Goal: Information Seeking & Learning: Learn about a topic

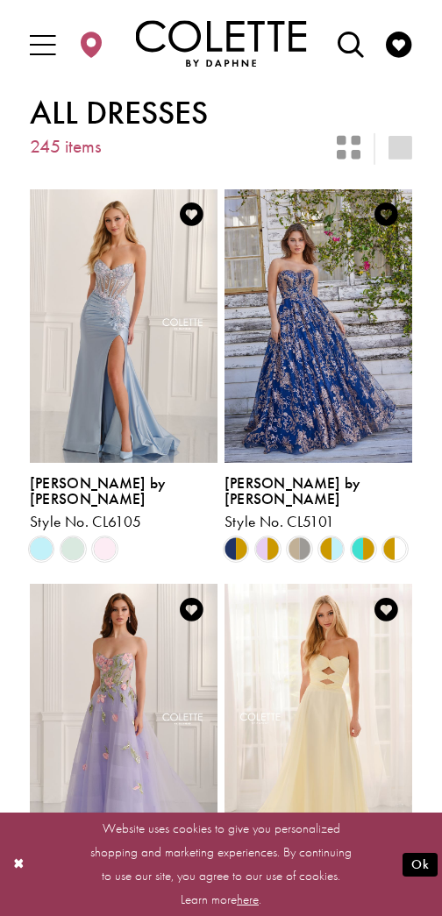
click at [74, 537] on span "Product List" at bounding box center [73, 549] width 24 height 24
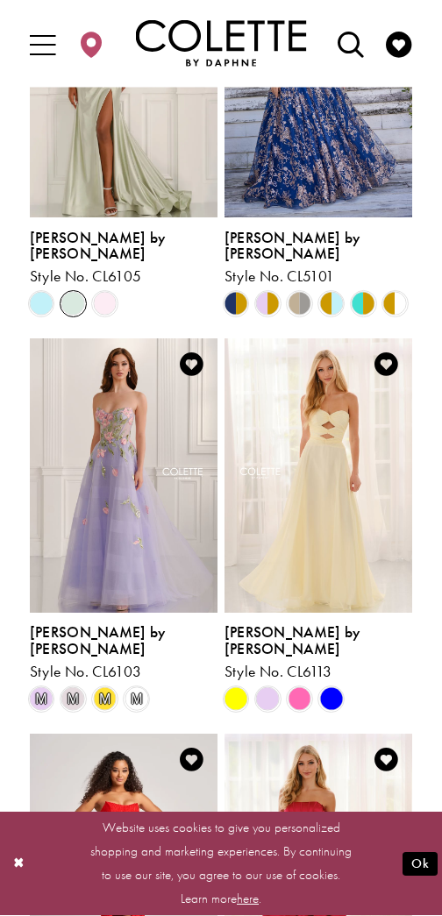
scroll to position [246, 0]
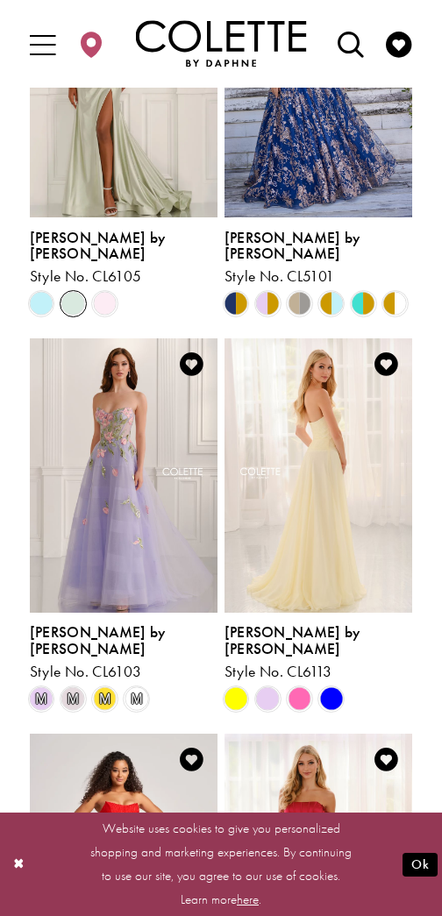
click at [50, 687] on span "m" at bounding box center [42, 699] width 24 height 24
click at [73, 687] on span "m" at bounding box center [73, 699] width 24 height 24
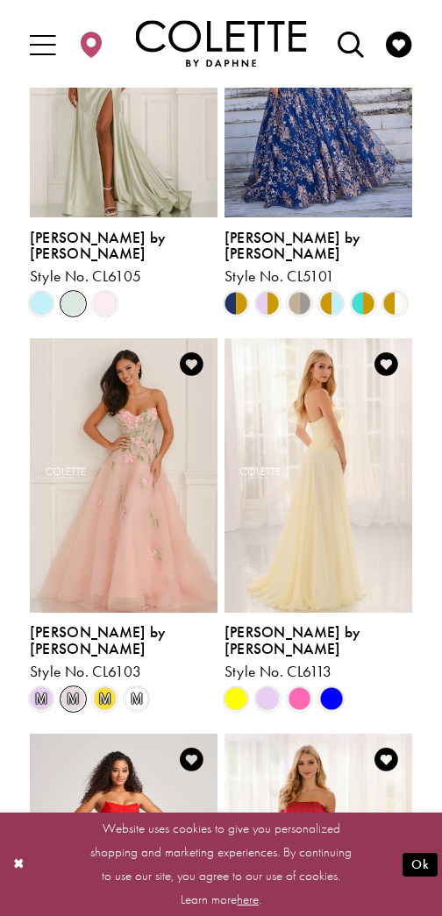
click at [100, 687] on span "m" at bounding box center [105, 699] width 24 height 24
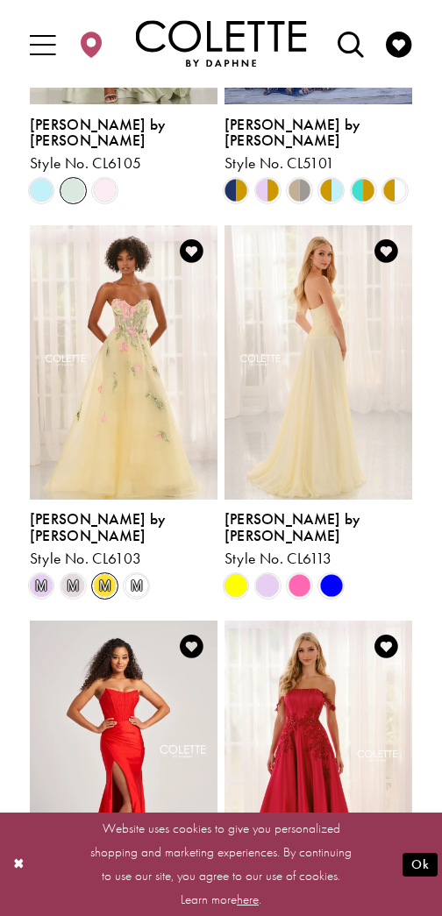
scroll to position [361, 0]
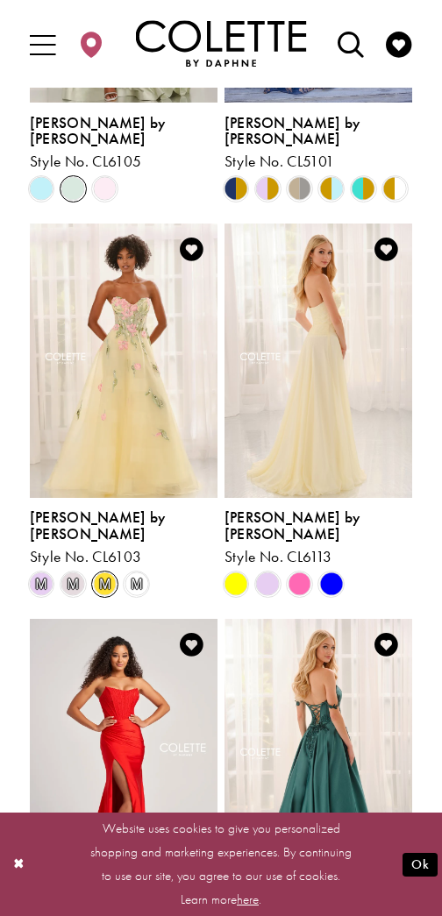
click at [273, 572] on span "Product List" at bounding box center [268, 584] width 24 height 24
click at [304, 572] on span "Product List" at bounding box center [299, 584] width 24 height 24
click at [337, 572] on span "Product List" at bounding box center [331, 584] width 24 height 24
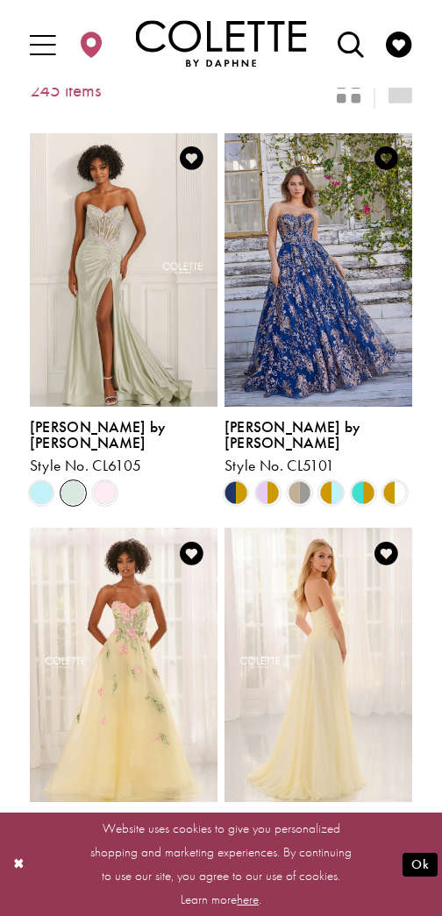
scroll to position [32, 0]
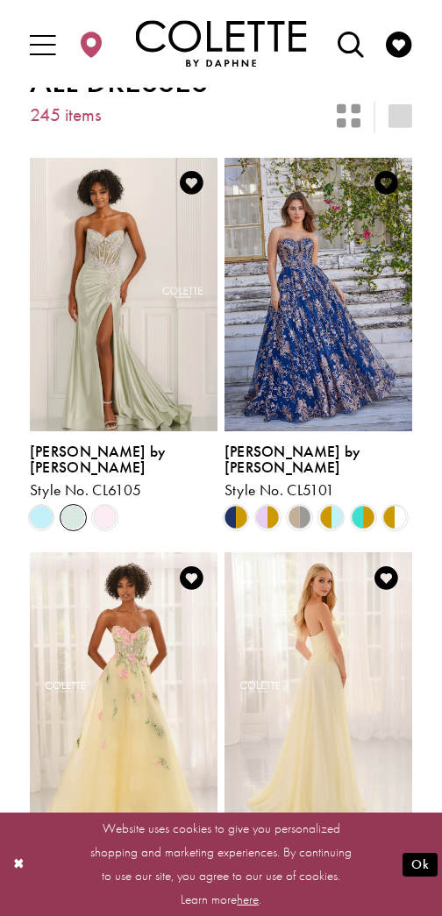
click at [354, 44] on icon "Open Search dialog" at bounding box center [350, 45] width 26 height 26
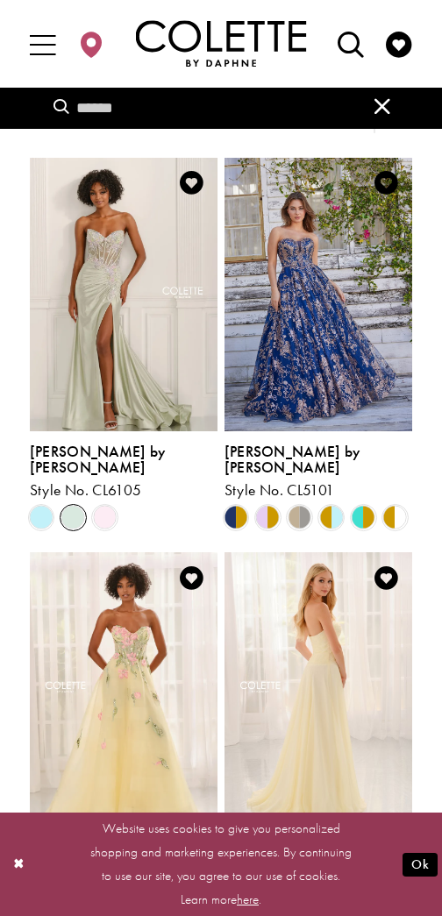
click at [262, 109] on input "Search" at bounding box center [220, 108] width 371 height 41
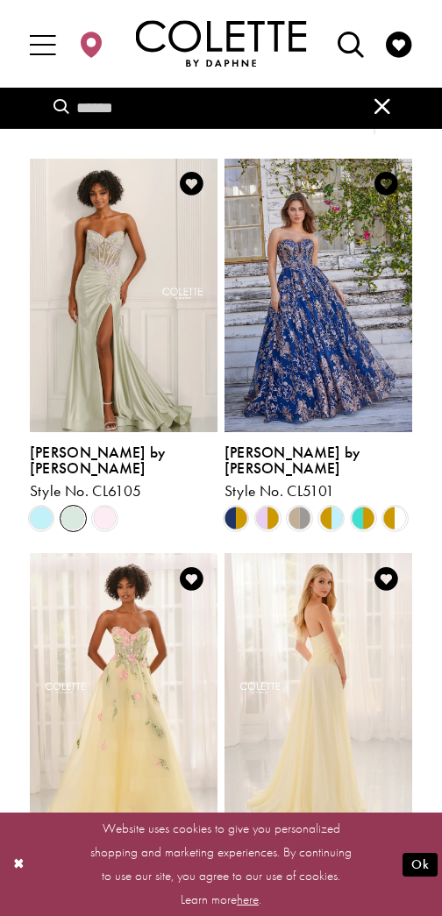
type input "*"
type input "**"
type input "***"
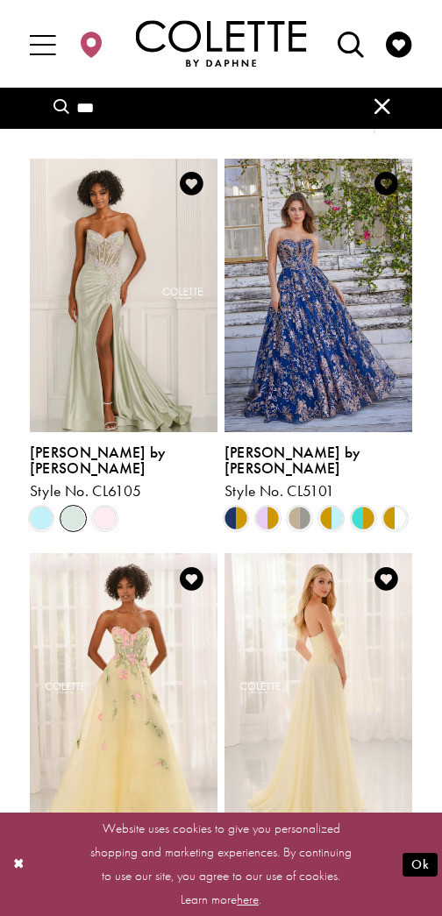
type input "***"
type input "****"
type input "*****"
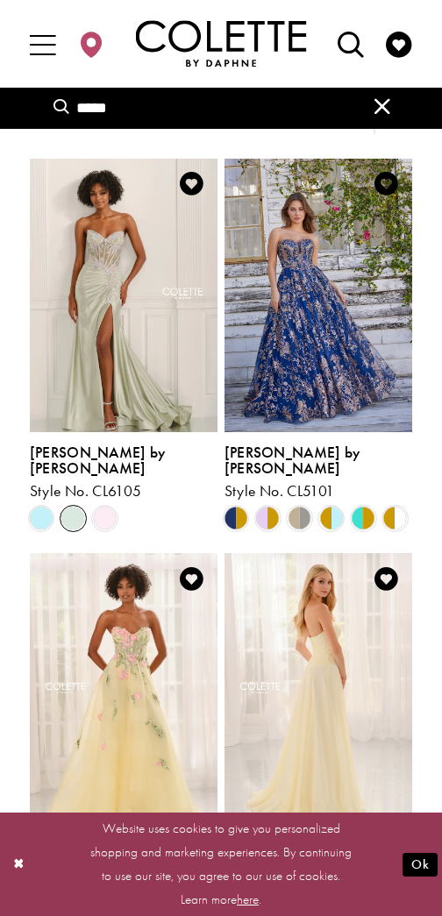
type input "******"
type input "*******"
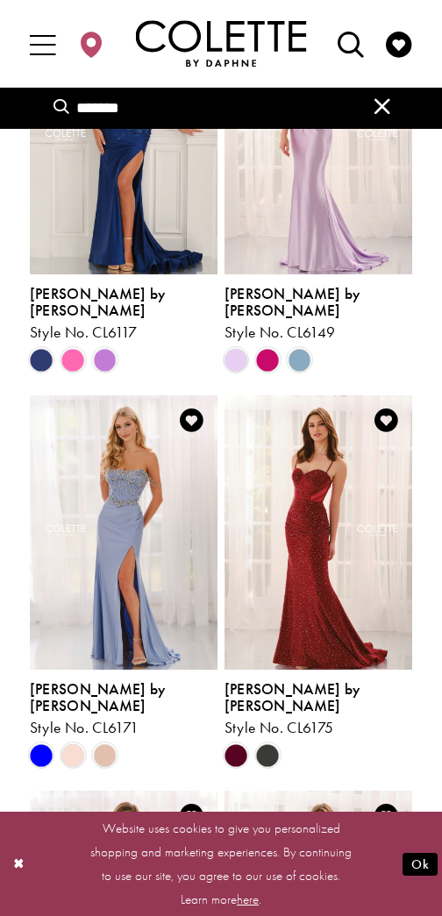
scroll to position [275, 0]
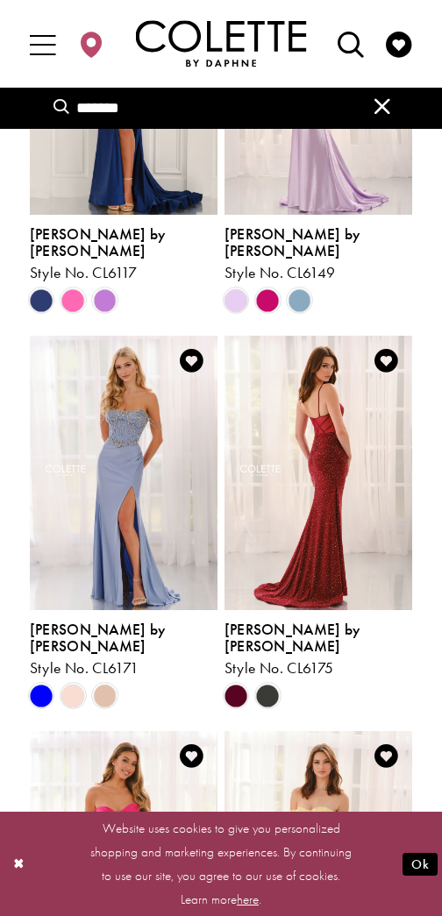
click at [271, 684] on span "Product List" at bounding box center [268, 696] width 24 height 24
click at [273, 684] on span "Product List" at bounding box center [268, 696] width 24 height 24
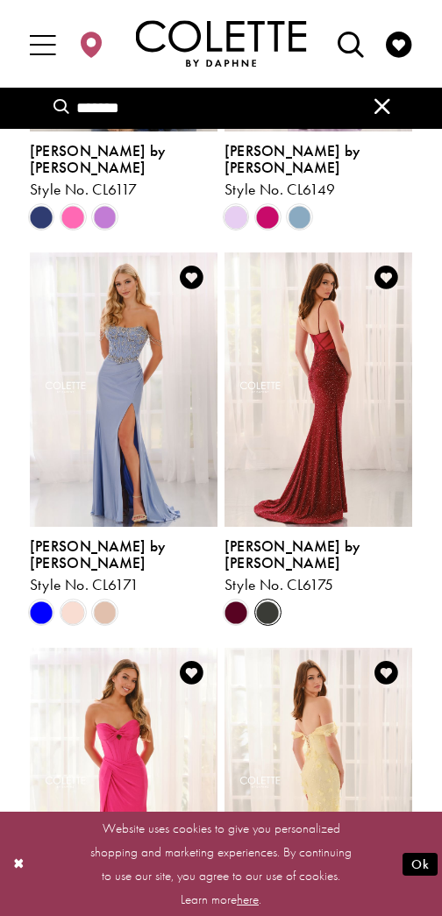
scroll to position [359, 0]
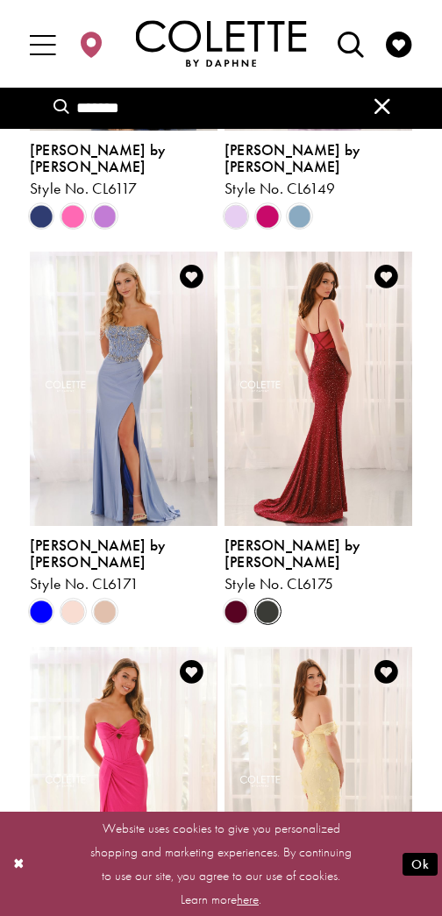
click at [73, 599] on span "Product List" at bounding box center [73, 611] width 24 height 24
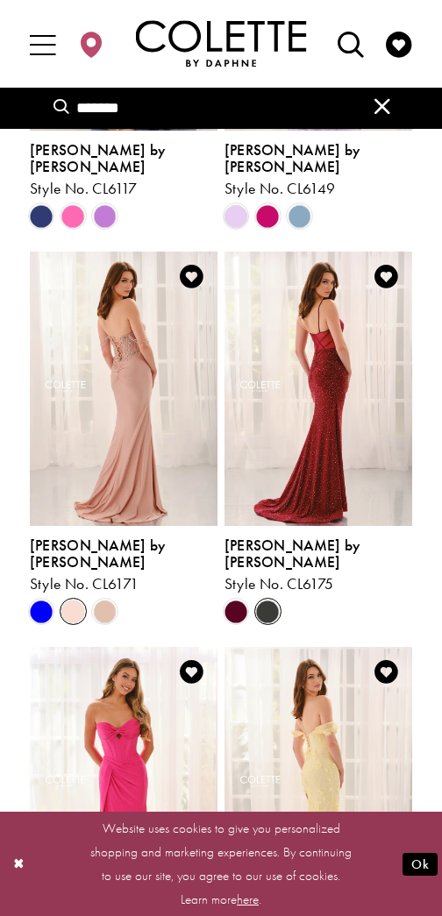
click at [116, 599] on span "Product List" at bounding box center [105, 611] width 24 height 24
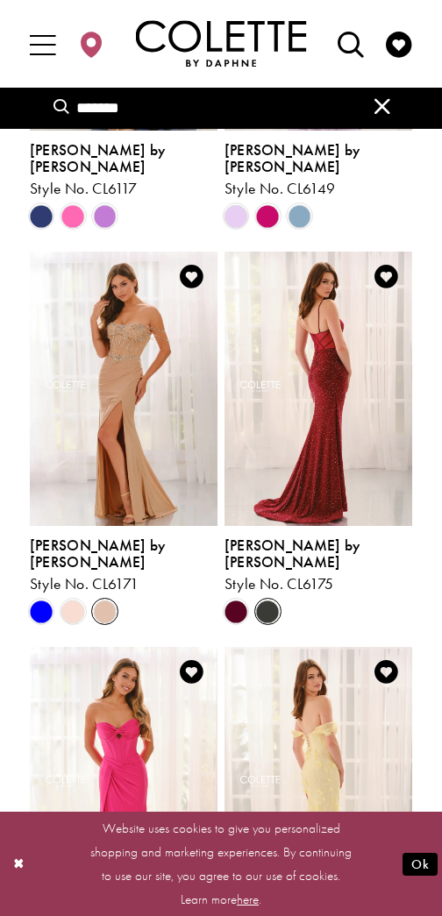
click at [39, 599] on span "Product List" at bounding box center [42, 611] width 24 height 24
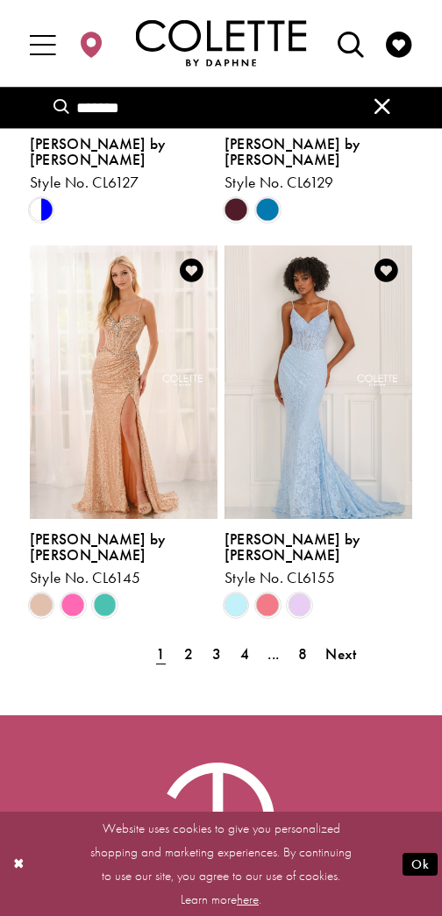
click at [109, 594] on span "Product List" at bounding box center [105, 606] width 24 height 24
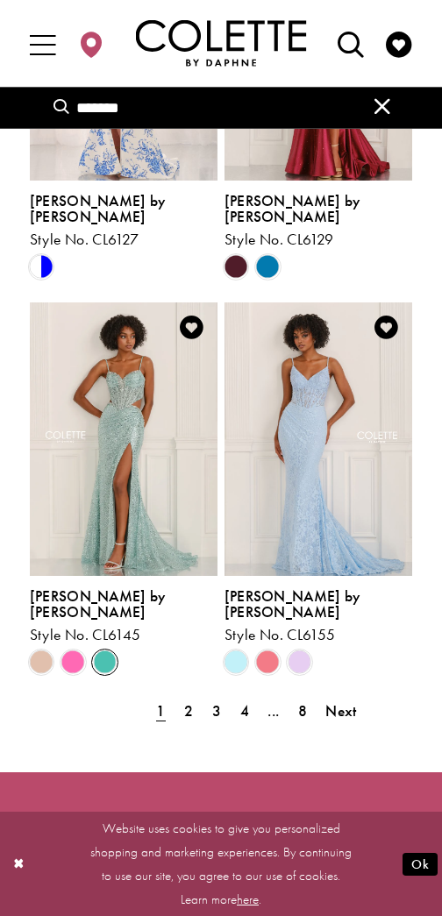
scroll to position [2285, 0]
click at [190, 701] on span "2" at bounding box center [188, 710] width 9 height 19
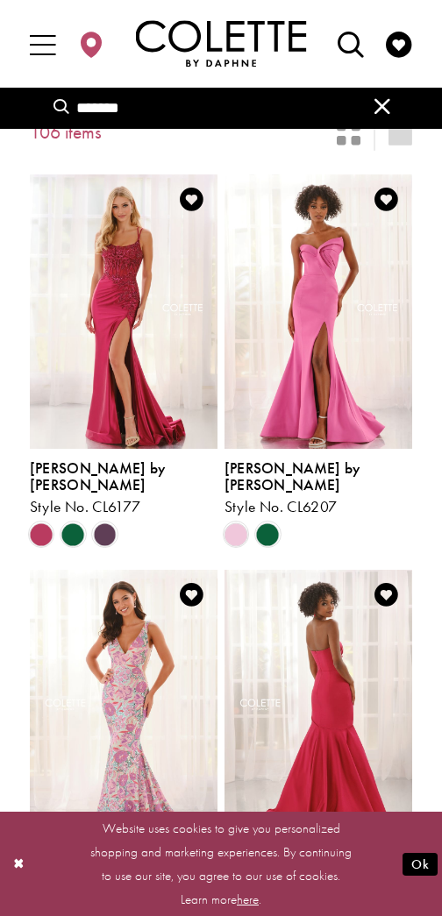
scroll to position [44, 0]
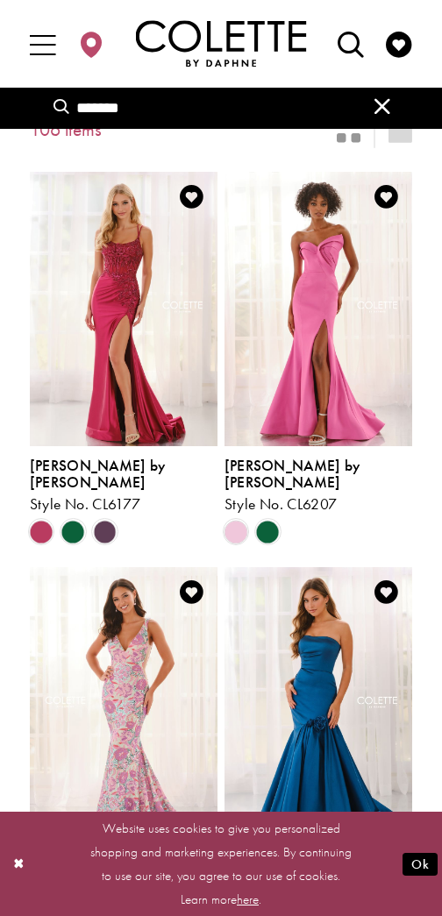
click at [70, 520] on span "Product List" at bounding box center [73, 532] width 24 height 24
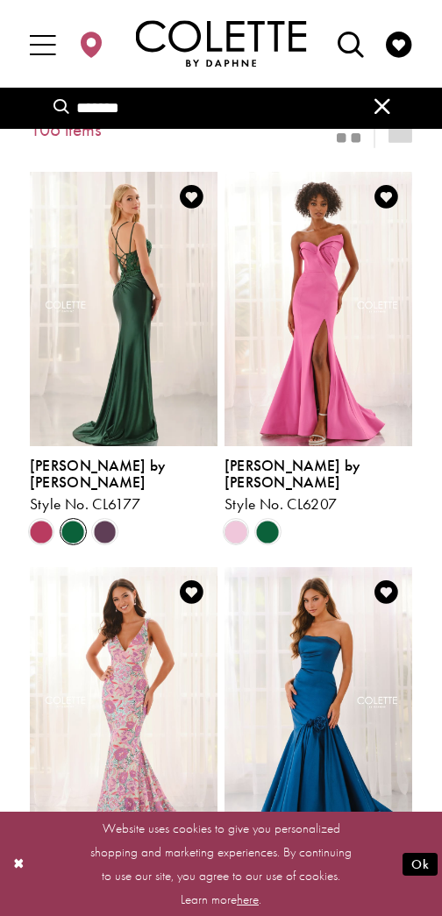
click at [269, 520] on span "Product List" at bounding box center [268, 532] width 24 height 24
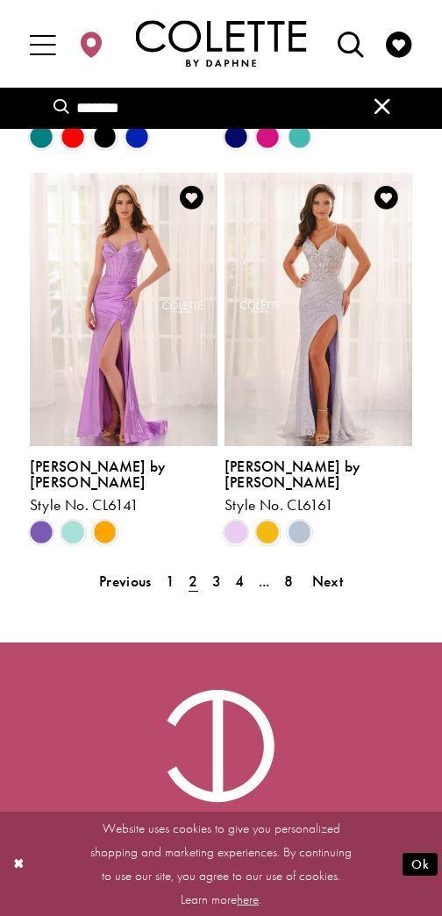
scroll to position [2420, 0]
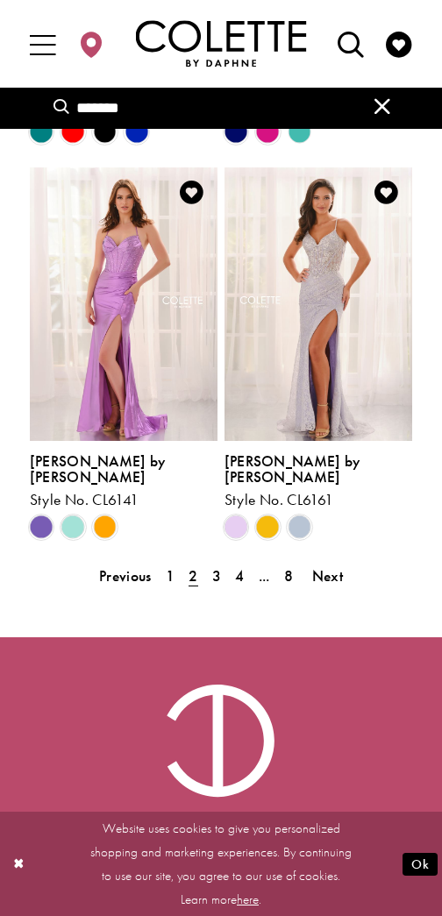
click at [220, 566] on span "3" at bounding box center [216, 575] width 9 height 19
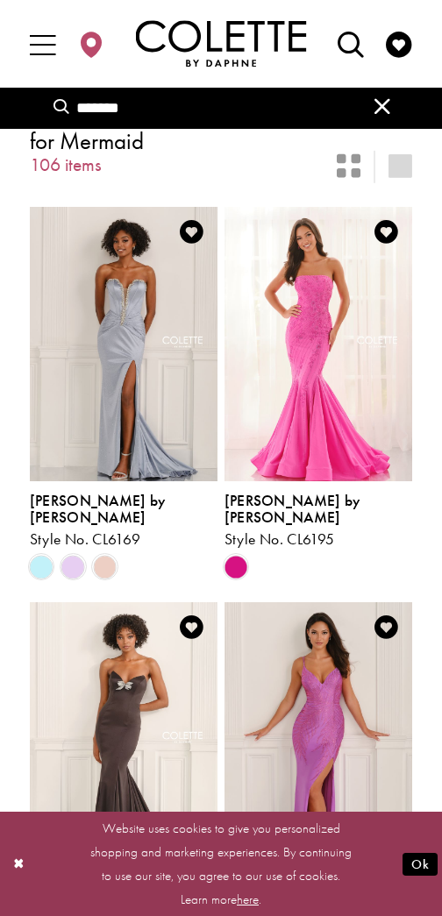
scroll to position [10, 0]
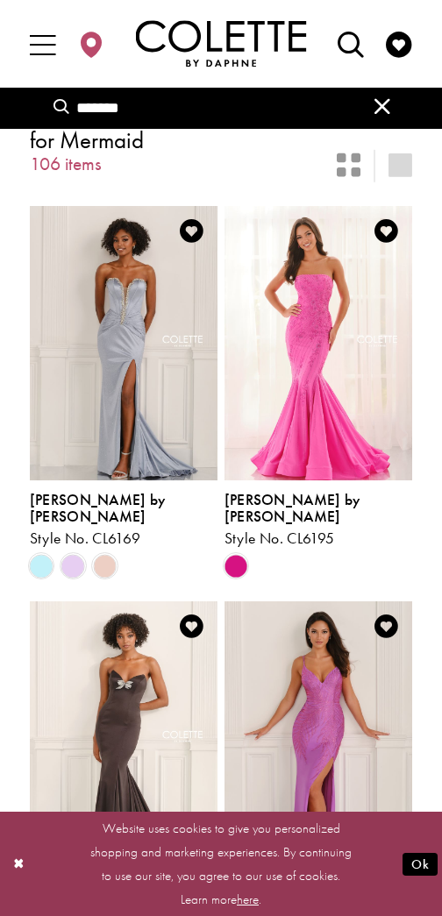
click at [74, 554] on span "Product List" at bounding box center [73, 566] width 24 height 24
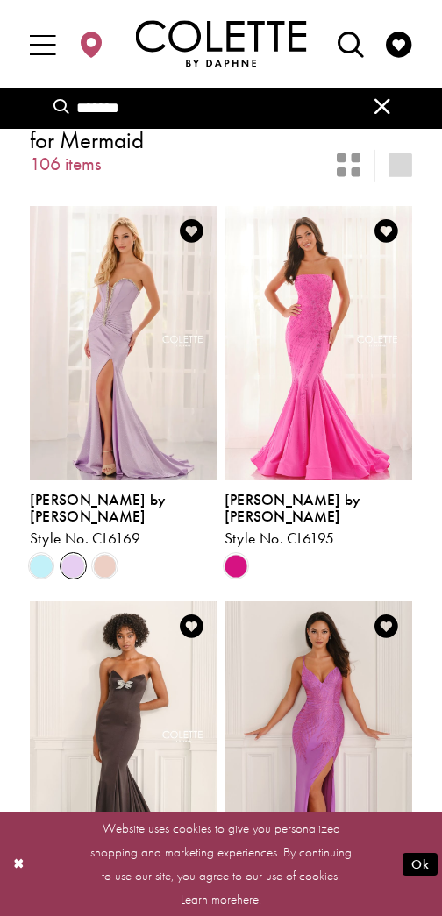
click at [46, 554] on span "Product List" at bounding box center [42, 566] width 24 height 24
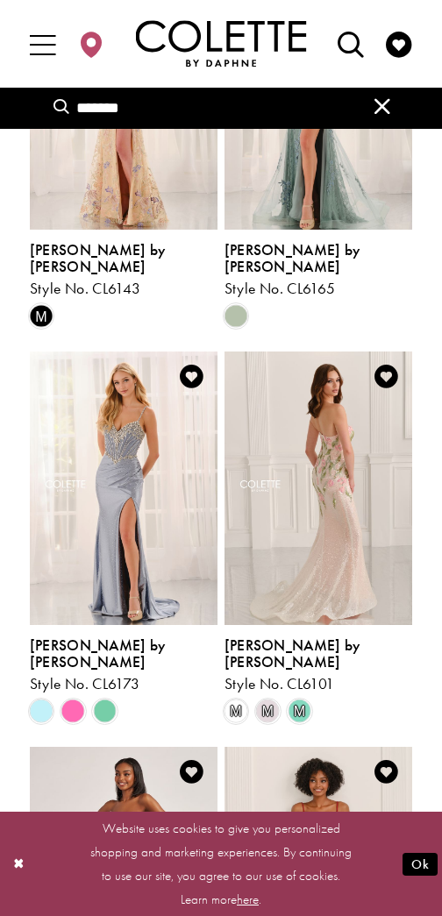
scroll to position [1035, 0]
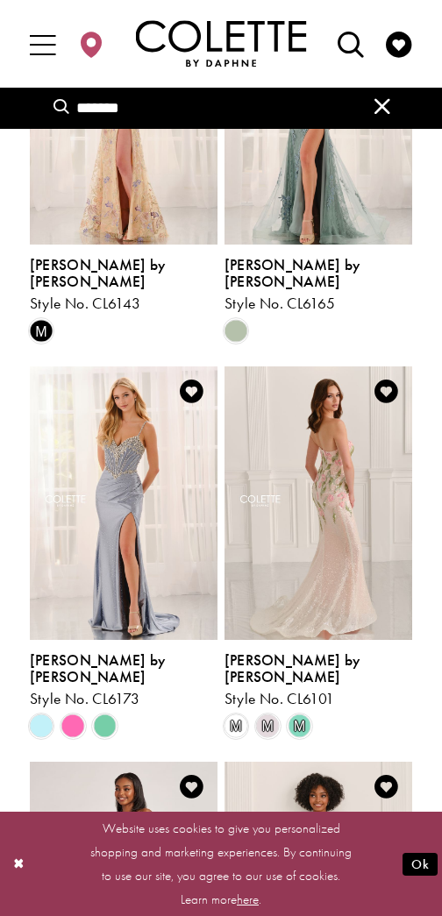
click at [310, 714] on span "m" at bounding box center [299, 726] width 24 height 24
click at [304, 714] on span "m" at bounding box center [299, 726] width 24 height 24
click at [277, 714] on span "m" at bounding box center [268, 726] width 24 height 24
click at [234, 714] on span "m" at bounding box center [236, 726] width 24 height 24
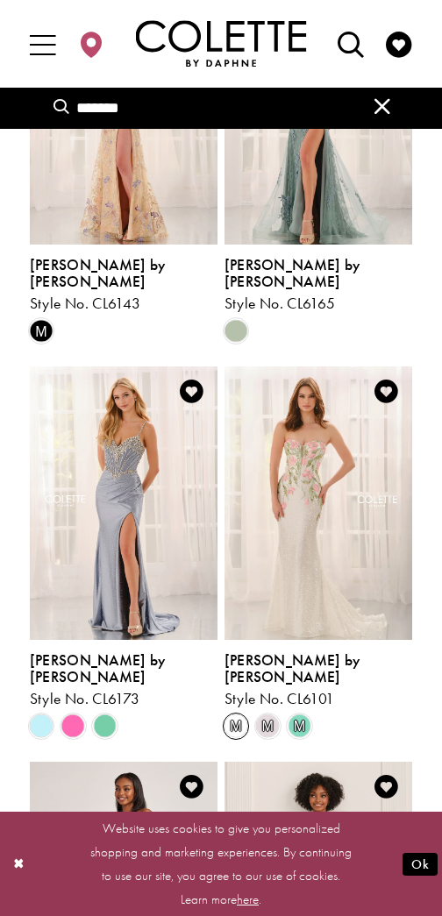
click at [344, 500] on img "Visit Colette by Daphne Style No. CL6101 Page" at bounding box center [318, 503] width 188 height 274
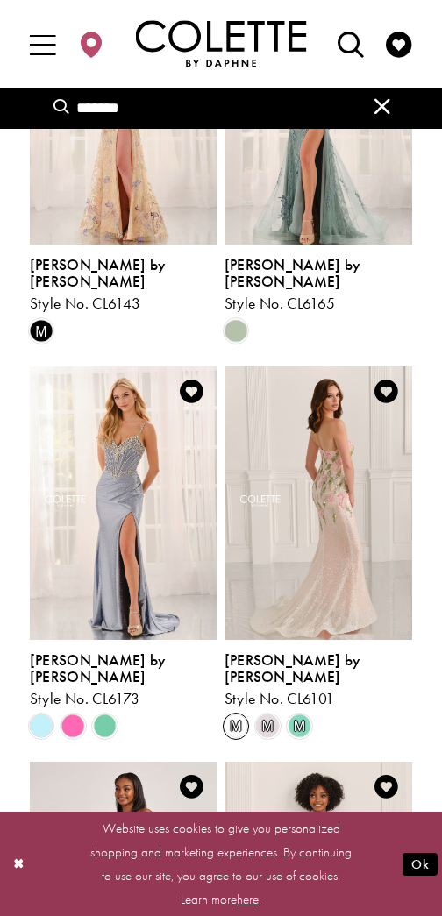
scroll to position [980, 0]
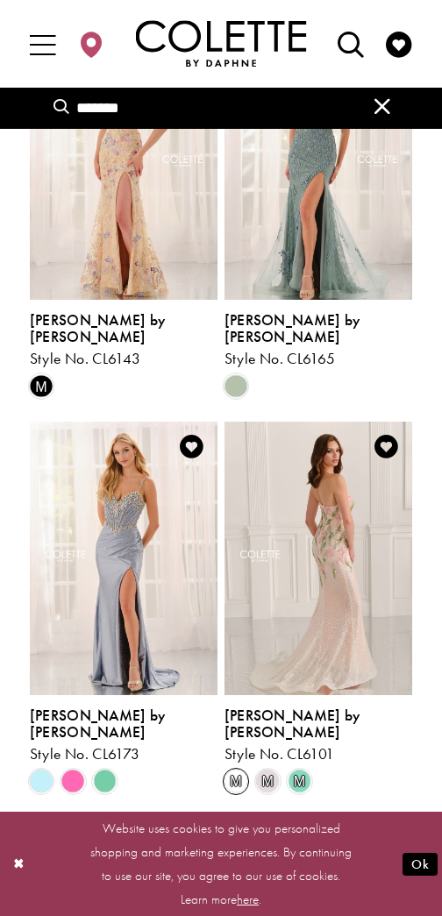
click at [105, 769] on span "Product List" at bounding box center [105, 781] width 24 height 24
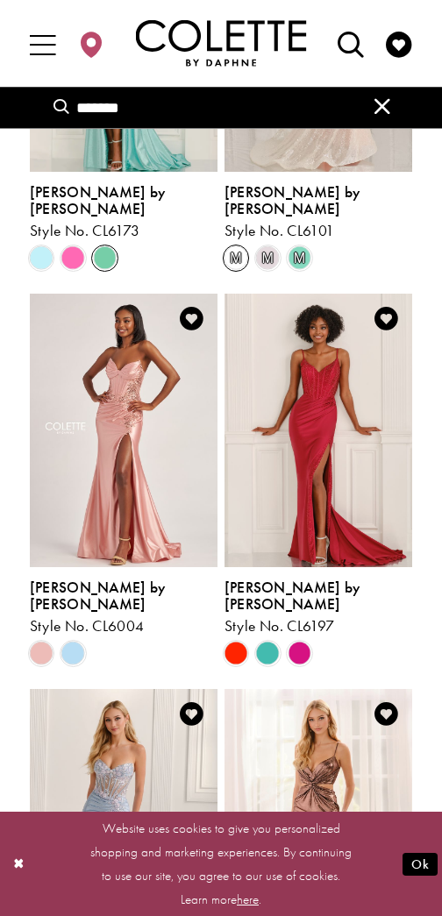
click at [266, 642] on span "Product List" at bounding box center [268, 654] width 24 height 24
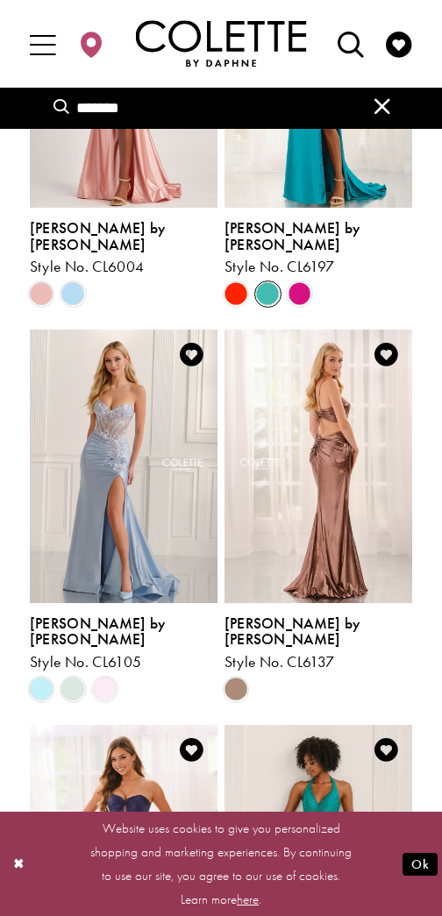
scroll to position [1871, 0]
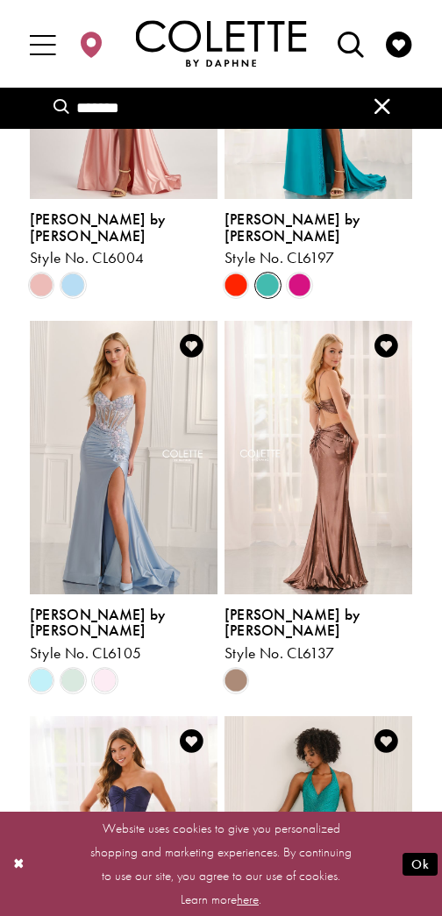
click at [72, 669] on span "Product List" at bounding box center [73, 681] width 24 height 24
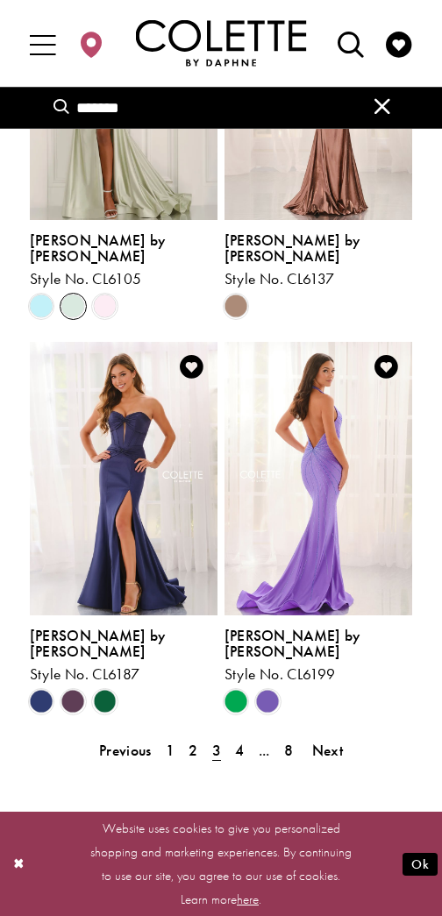
click at [228, 691] on span "Product List" at bounding box center [236, 703] width 24 height 24
click at [237, 740] on span "4" at bounding box center [239, 749] width 9 height 19
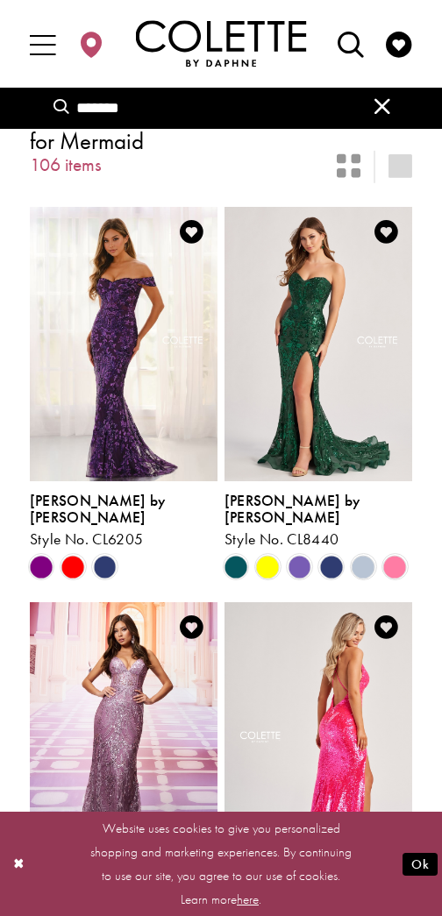
scroll to position [21, 0]
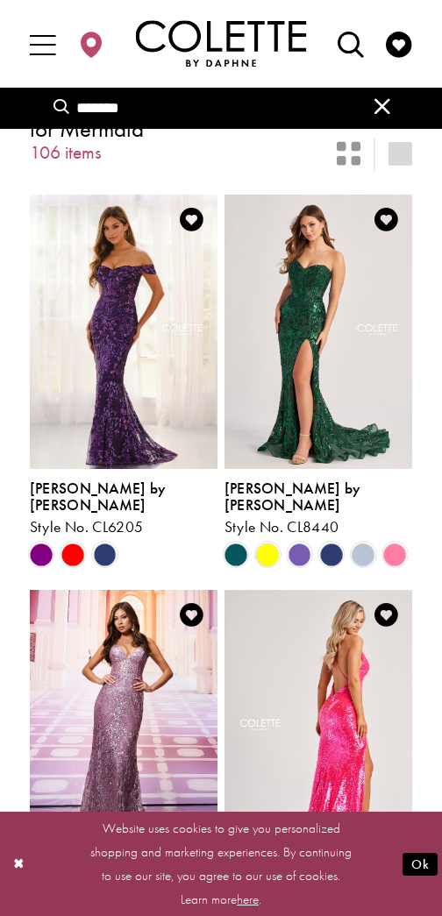
click at [370, 542] on span "Product List" at bounding box center [363, 554] width 24 height 24
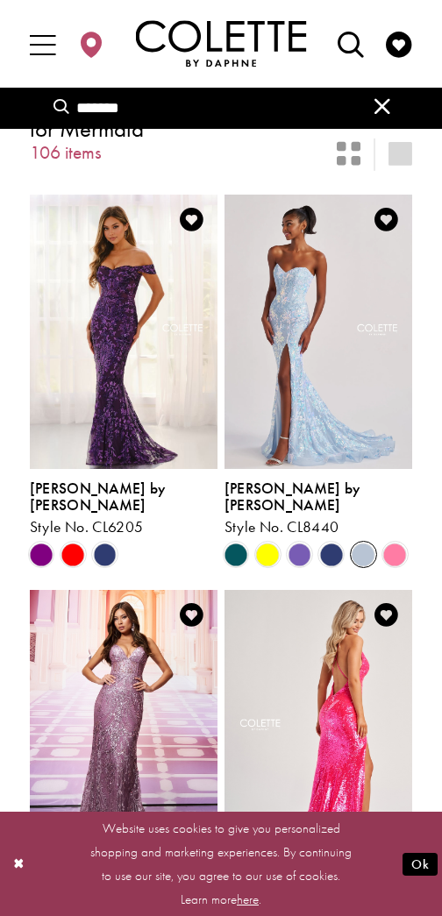
click at [259, 542] on span "Product List" at bounding box center [268, 554] width 24 height 24
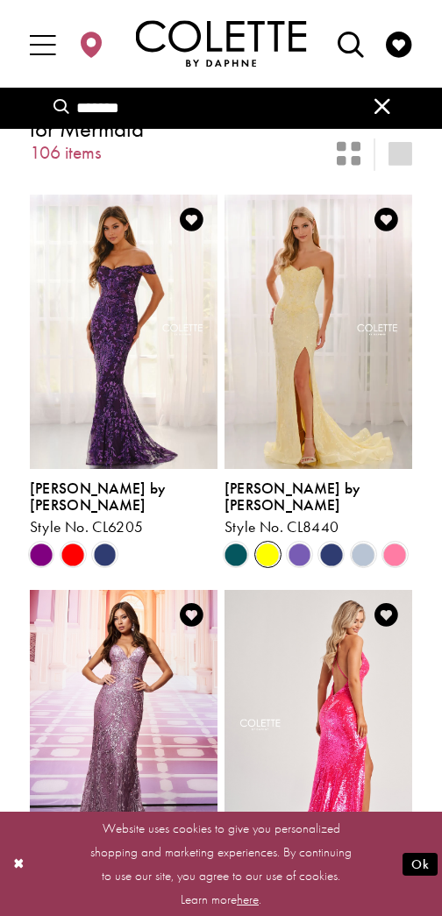
click at [238, 542] on span "Product List" at bounding box center [236, 554] width 24 height 24
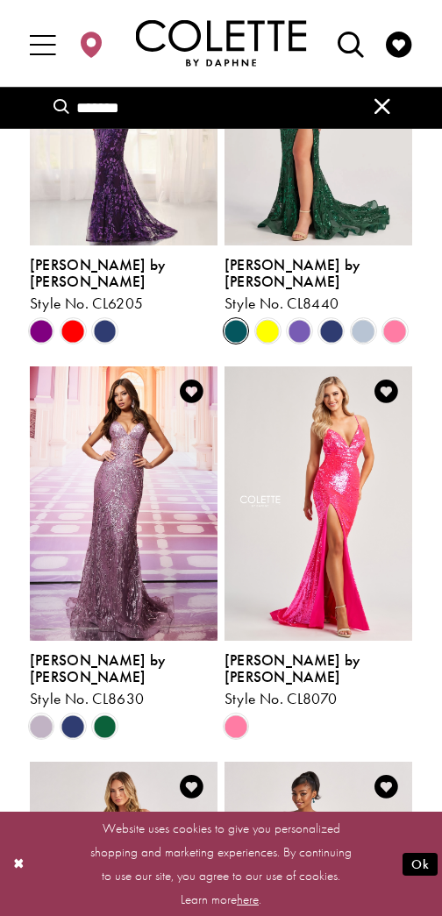
scroll to position [277, 0]
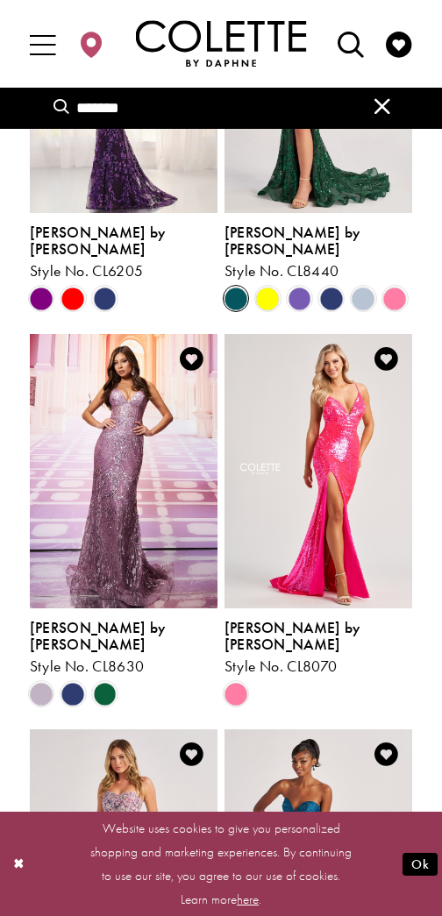
click at [108, 682] on span "Product List" at bounding box center [105, 694] width 24 height 24
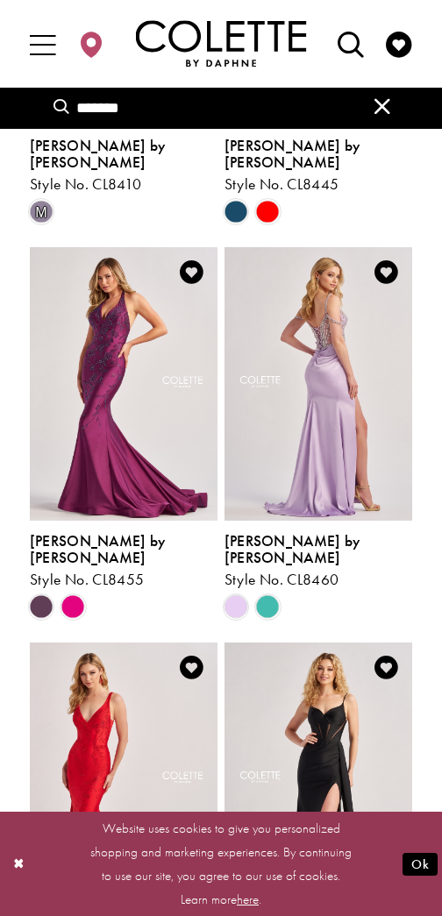
scroll to position [1153, 0]
click at [277, 596] on span "Product List" at bounding box center [268, 608] width 24 height 24
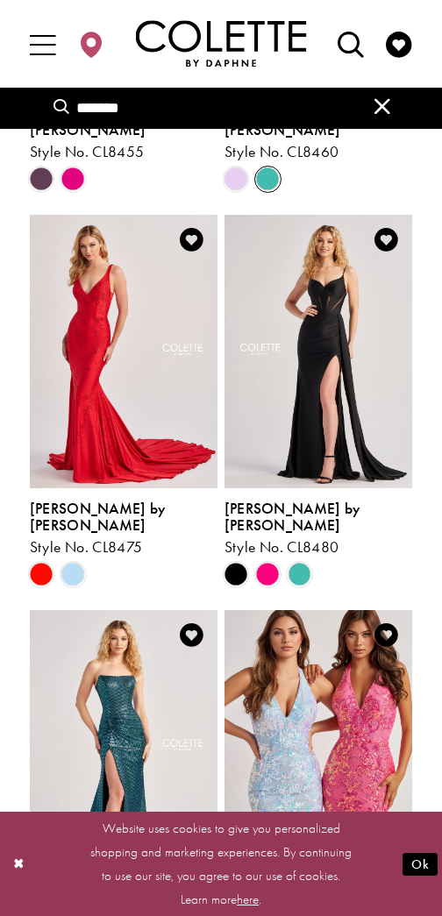
scroll to position [1584, 0]
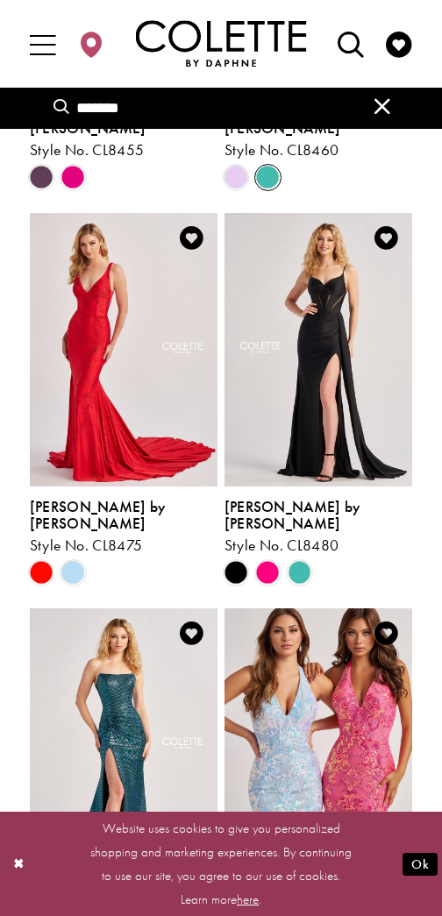
click at [303, 561] on span "Product List" at bounding box center [299, 573] width 24 height 24
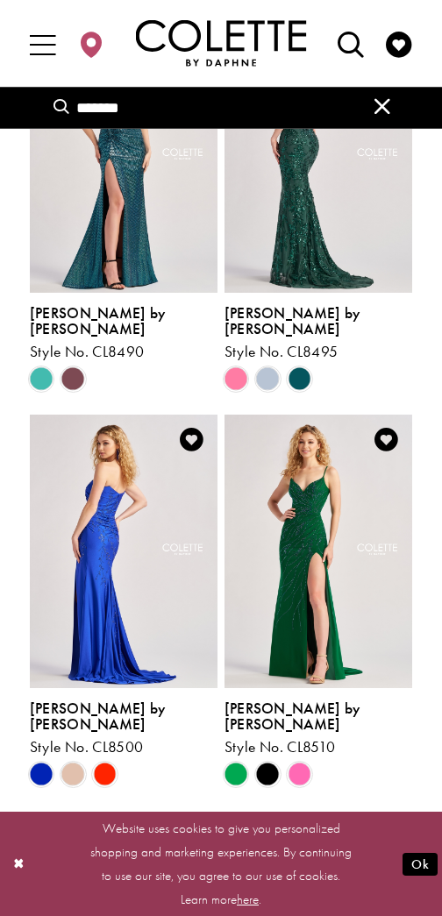
scroll to position [2180, 0]
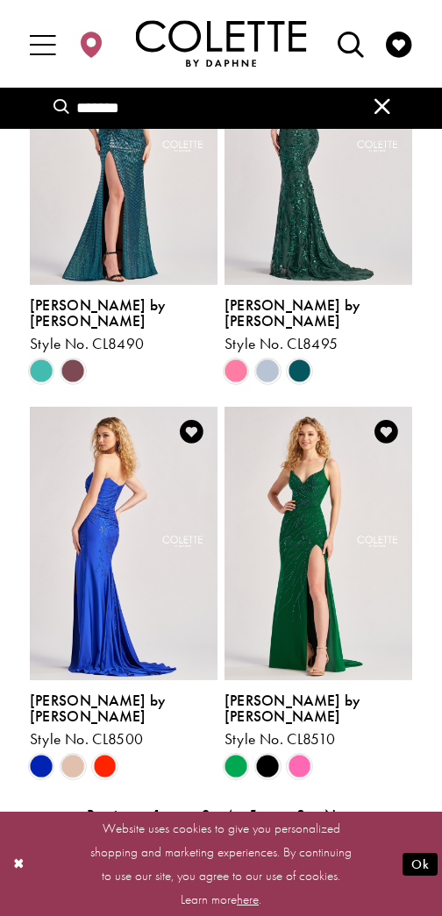
click at [256, 805] on span "5" at bounding box center [252, 814] width 9 height 19
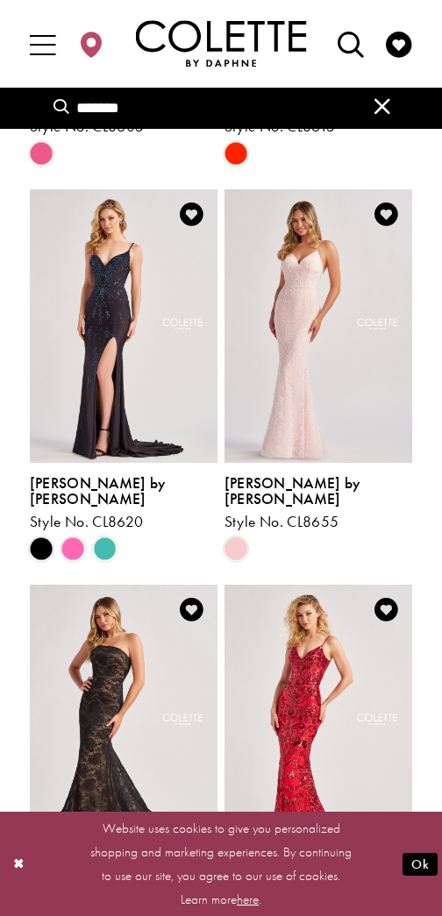
scroll to position [2002, 0]
click at [108, 538] on span "Product List" at bounding box center [105, 550] width 24 height 24
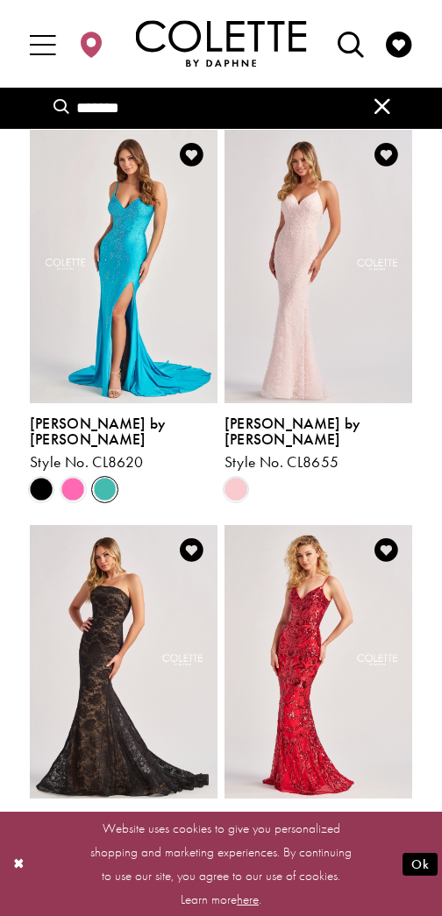
scroll to position [2120, 0]
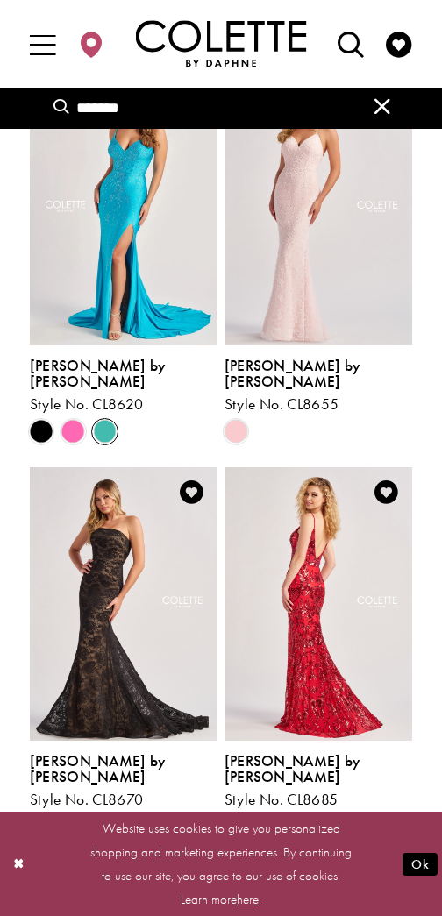
click at [276, 815] on span "Product List" at bounding box center [268, 827] width 24 height 24
click at [270, 815] on span "Product List" at bounding box center [268, 827] width 24 height 24
click at [274, 815] on span "Product List" at bounding box center [268, 827] width 24 height 24
click at [256, 866] on span "6" at bounding box center [252, 875] width 9 height 19
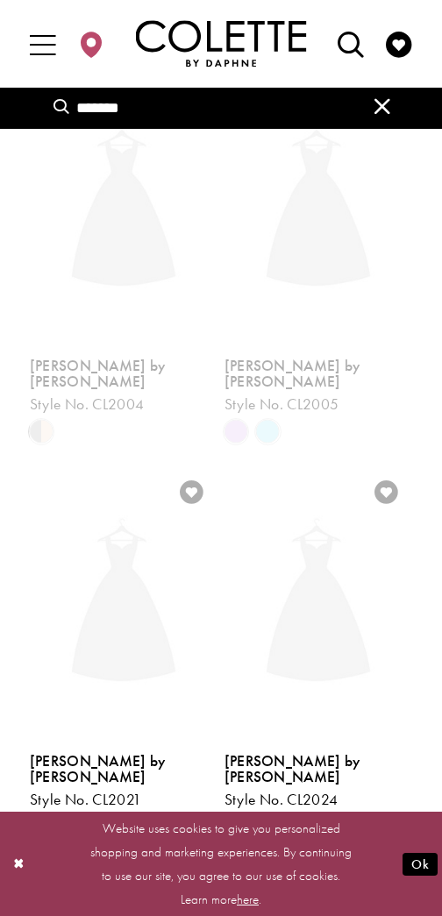
scroll to position [125, 0]
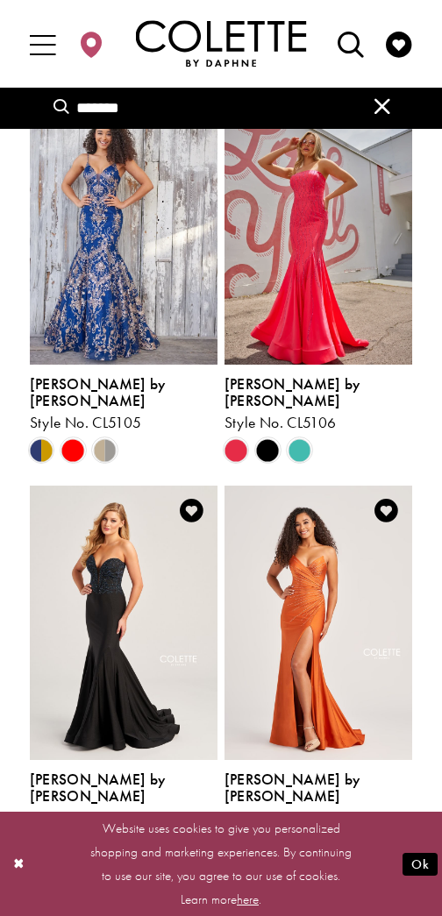
click at [71, 438] on span "Product List" at bounding box center [73, 450] width 24 height 24
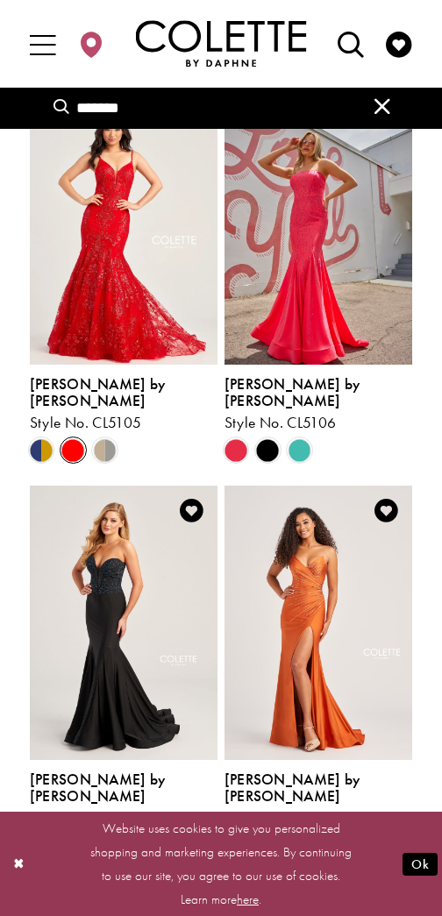
click at [99, 438] on span "Product List" at bounding box center [105, 450] width 24 height 24
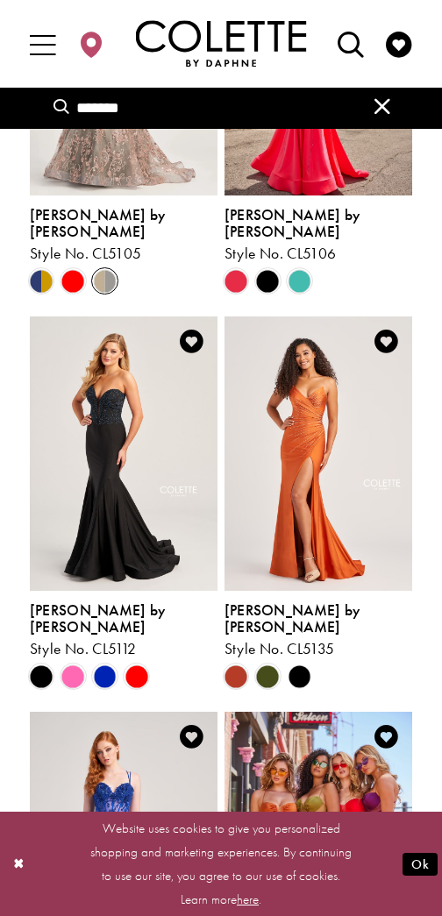
scroll to position [295, 0]
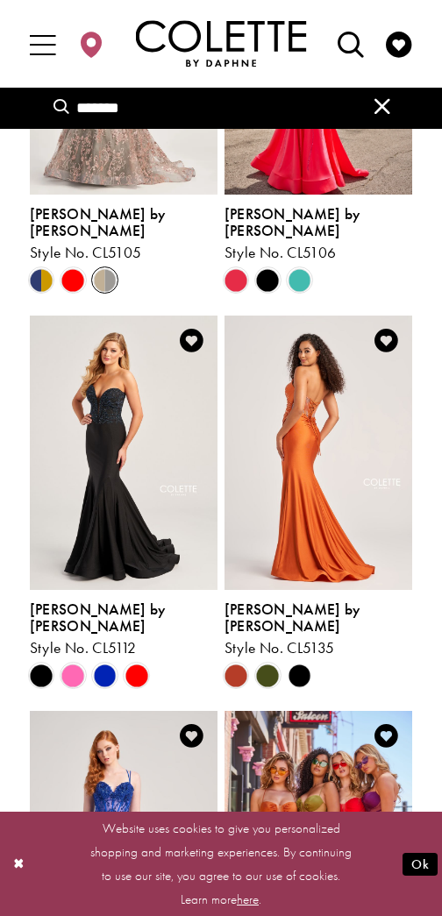
click at [265, 663] on span "Product List" at bounding box center [268, 675] width 24 height 24
click at [266, 663] on span "Product List" at bounding box center [268, 675] width 24 height 24
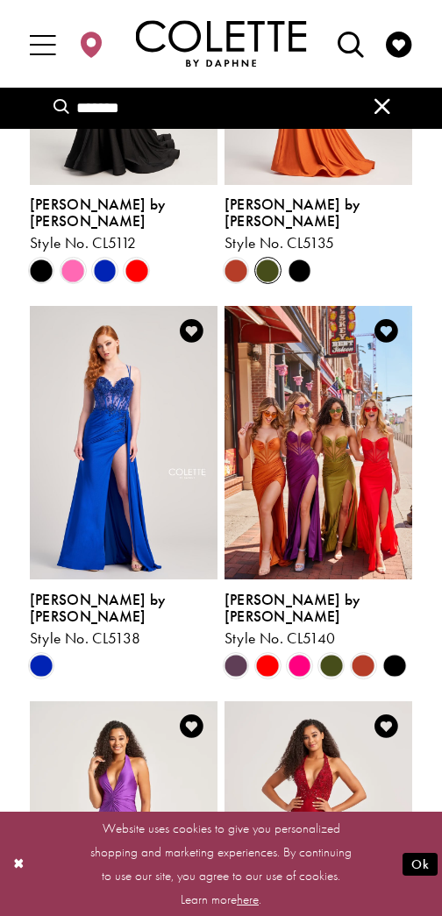
scroll to position [705, 0]
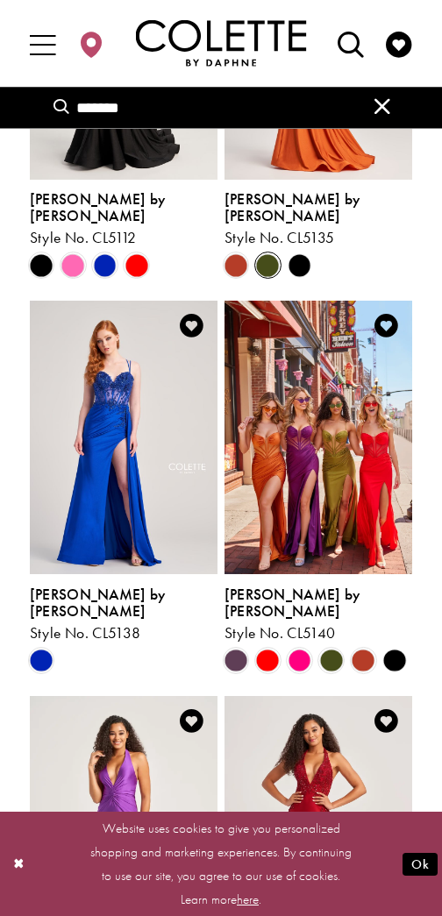
click at [331, 649] on span "Product List" at bounding box center [331, 661] width 24 height 24
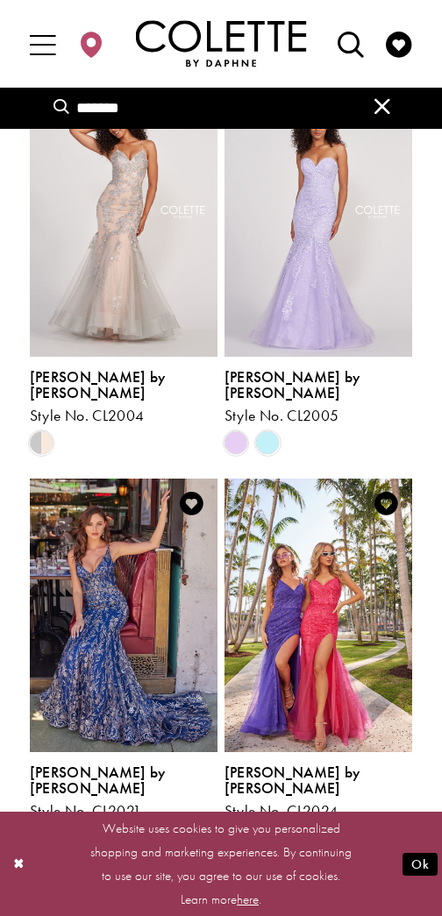
scroll to position [2123, 0]
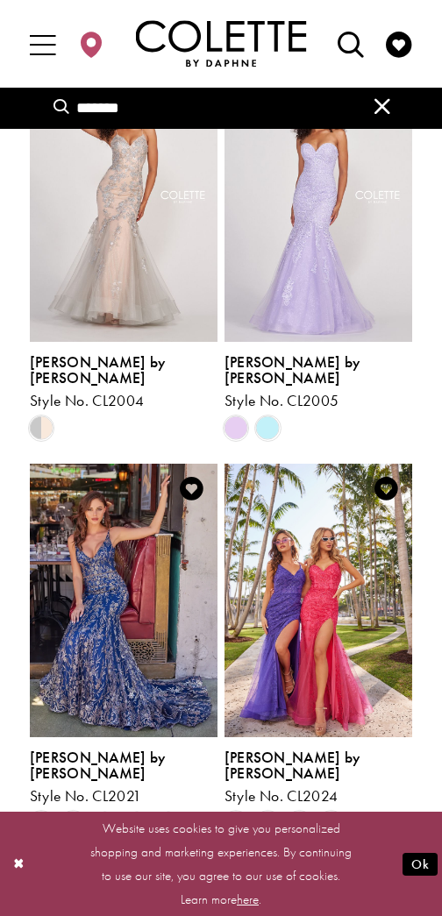
click at [329, 811] on span "Product List" at bounding box center [331, 823] width 24 height 24
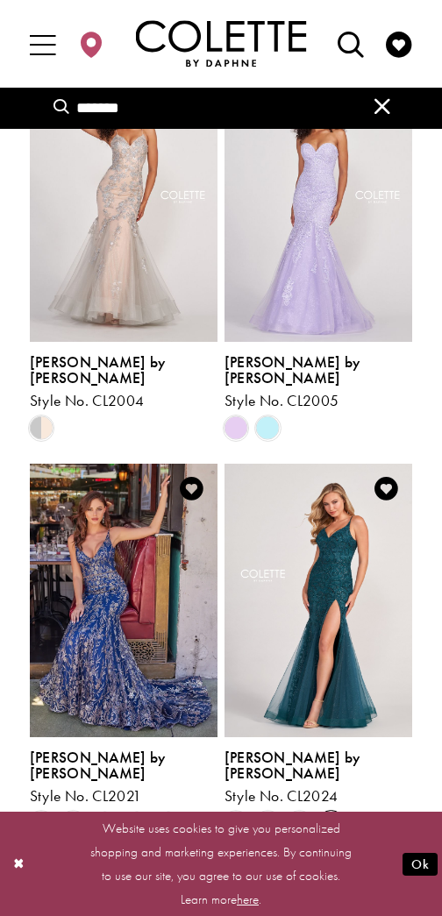
click at [289, 862] on span "8" at bounding box center [288, 871] width 9 height 19
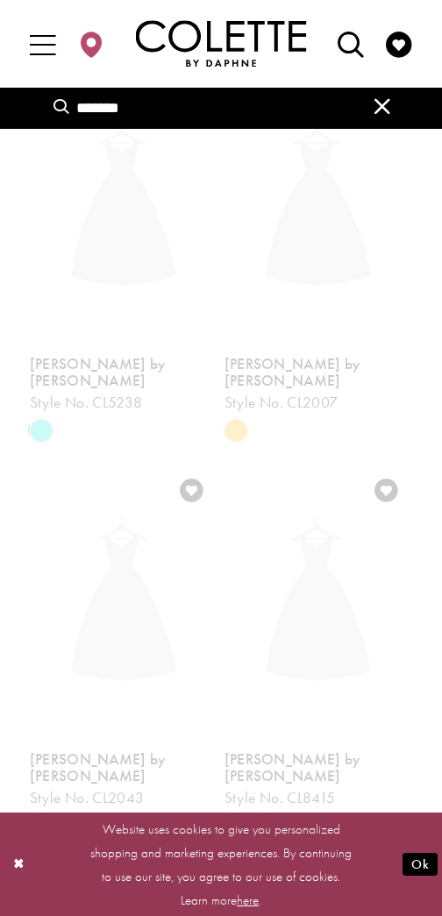
scroll to position [125, 0]
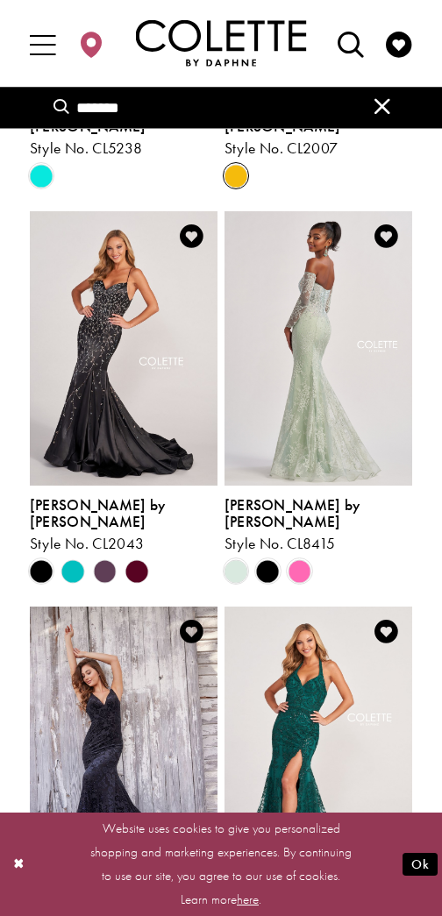
click at [268, 560] on span "Product List" at bounding box center [268, 572] width 24 height 24
click at [310, 559] on span "Product List" at bounding box center [299, 571] width 24 height 24
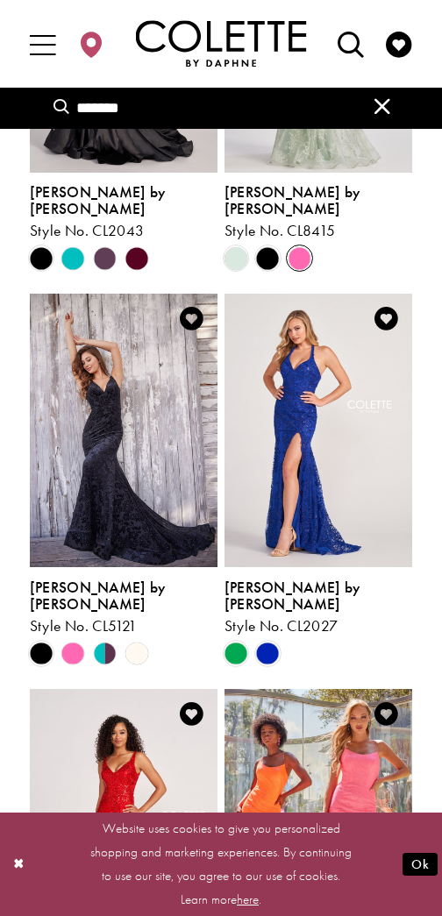
scroll to position [725, 0]
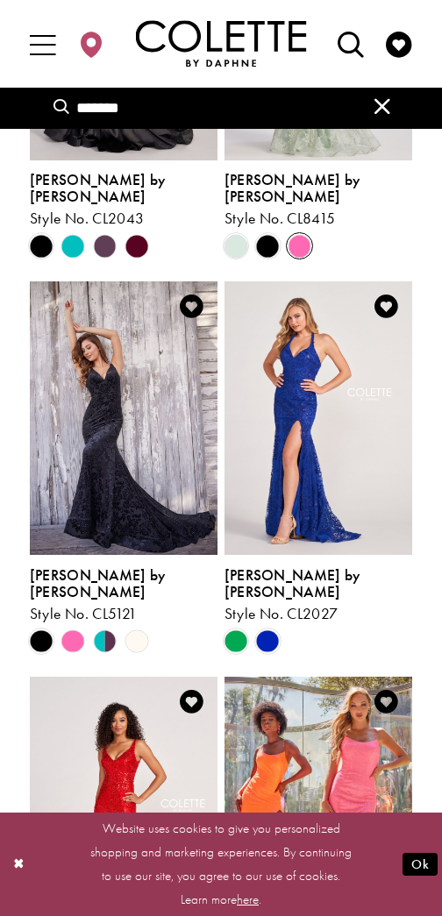
click at [230, 629] on span "Product List" at bounding box center [236, 641] width 24 height 24
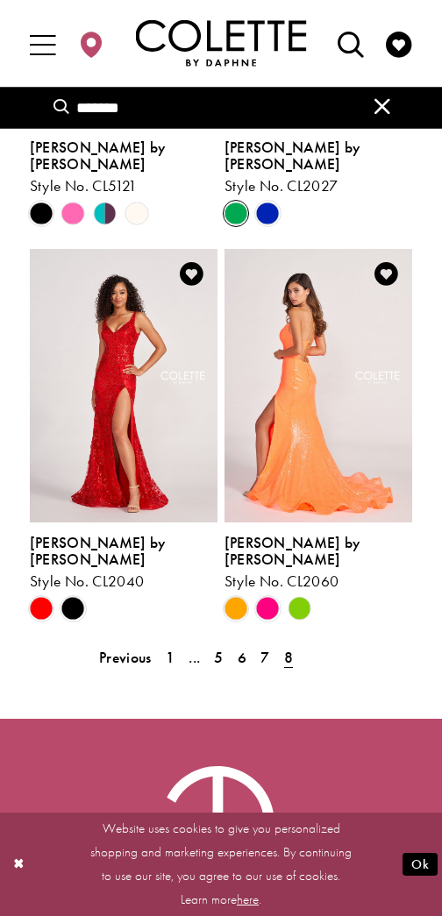
scroll to position [1170, 0]
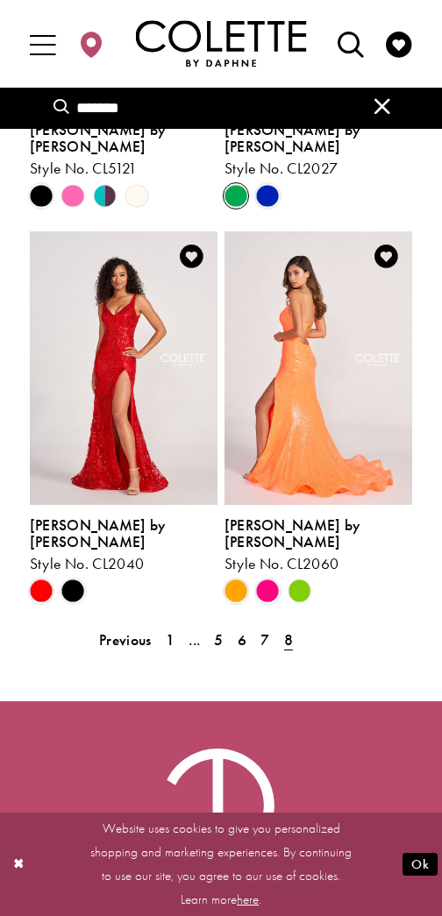
click at [269, 630] on span "7" at bounding box center [264, 639] width 9 height 19
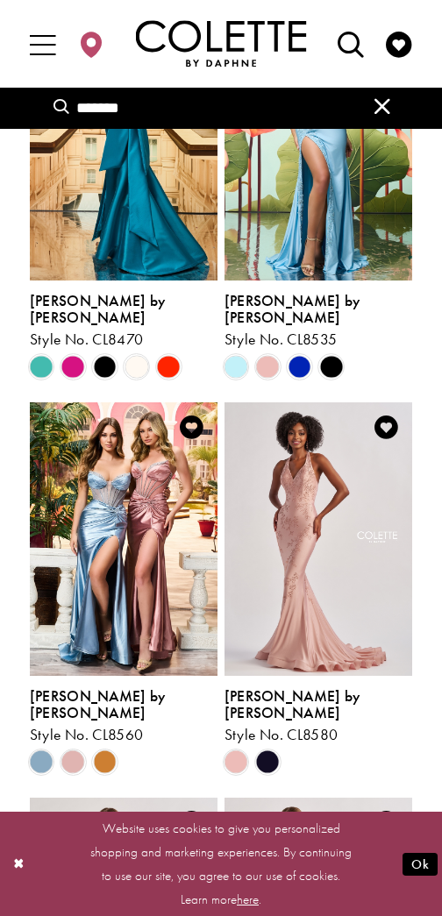
scroll to position [1071, 0]
